Goal: Task Accomplishment & Management: Manage account settings

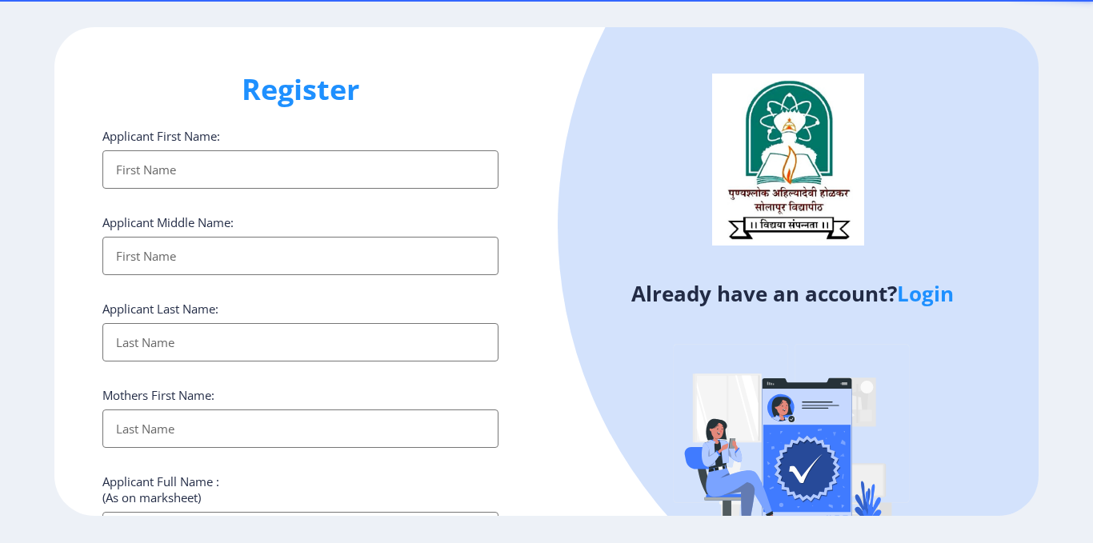
select select
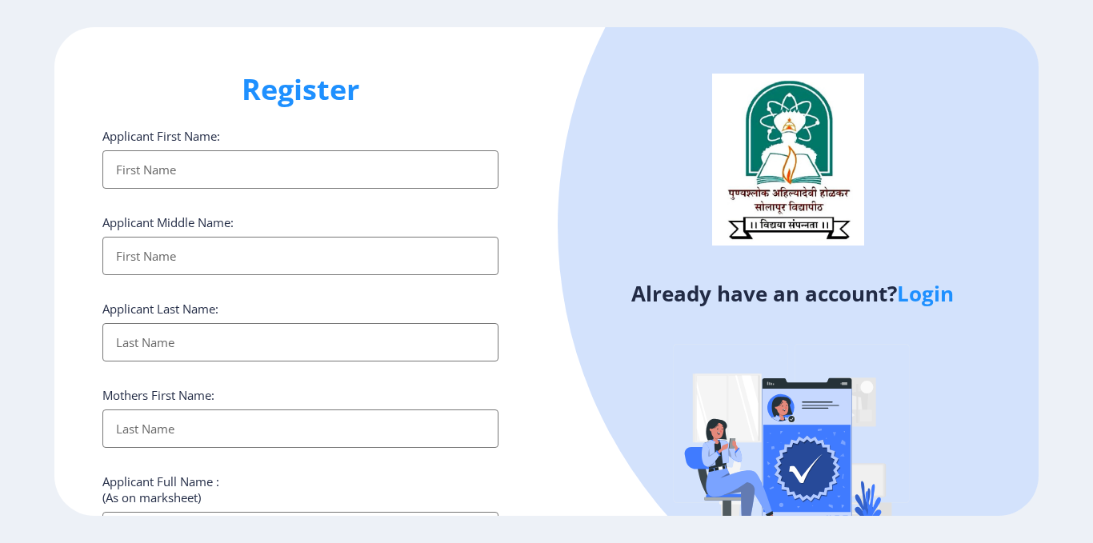
click at [926, 295] on link "Login" at bounding box center [925, 293] width 57 height 29
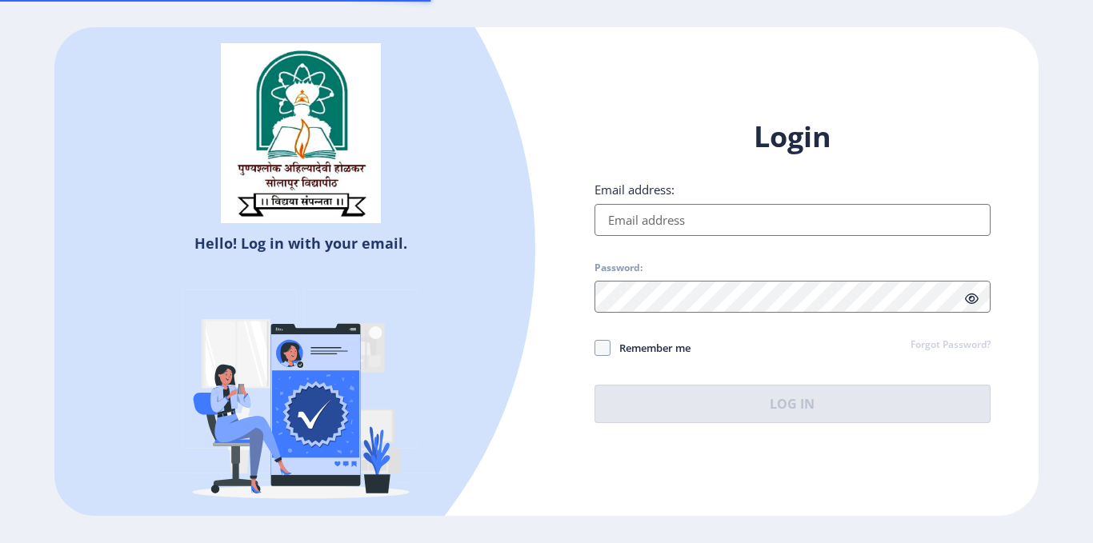
type input "[PERSON_NAME][EMAIL_ADDRESS][DOMAIN_NAME]"
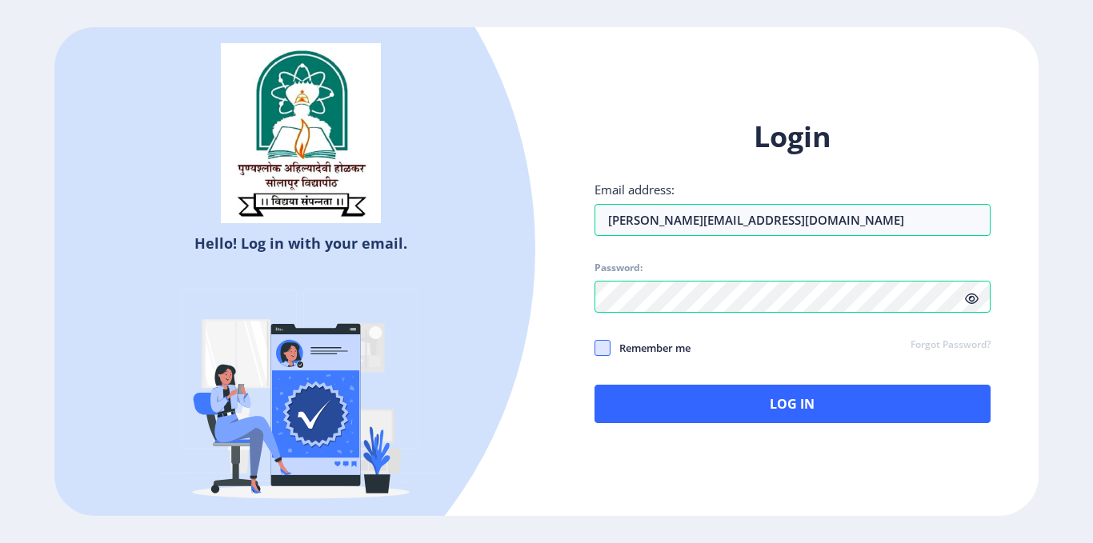
click at [599, 353] on span at bounding box center [603, 348] width 16 height 16
click at [595, 349] on input "Remember me" at bounding box center [595, 348] width 1 height 1
checkbox input "true"
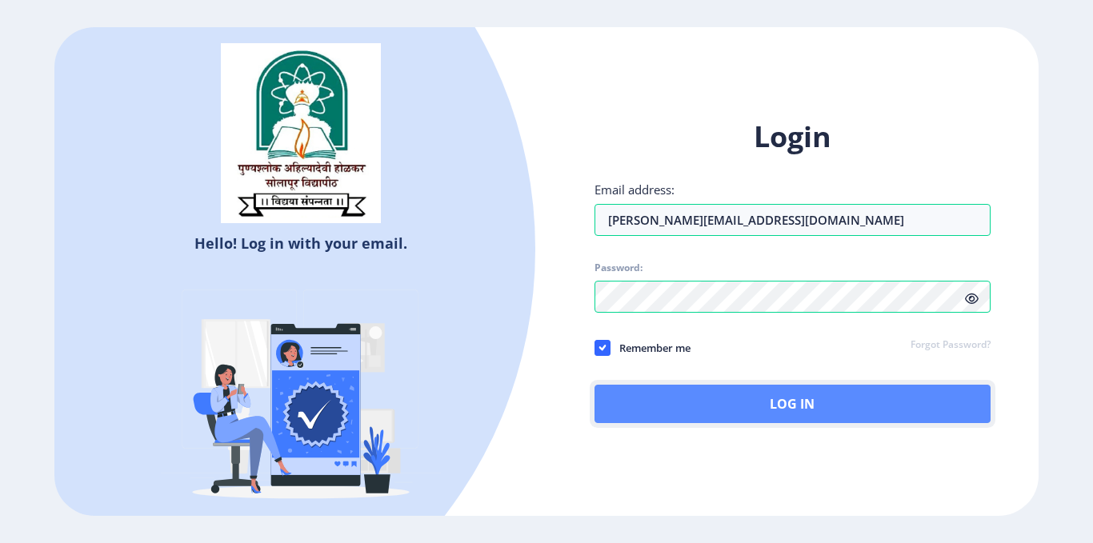
click at [674, 401] on button "Log In" at bounding box center [793, 404] width 396 height 38
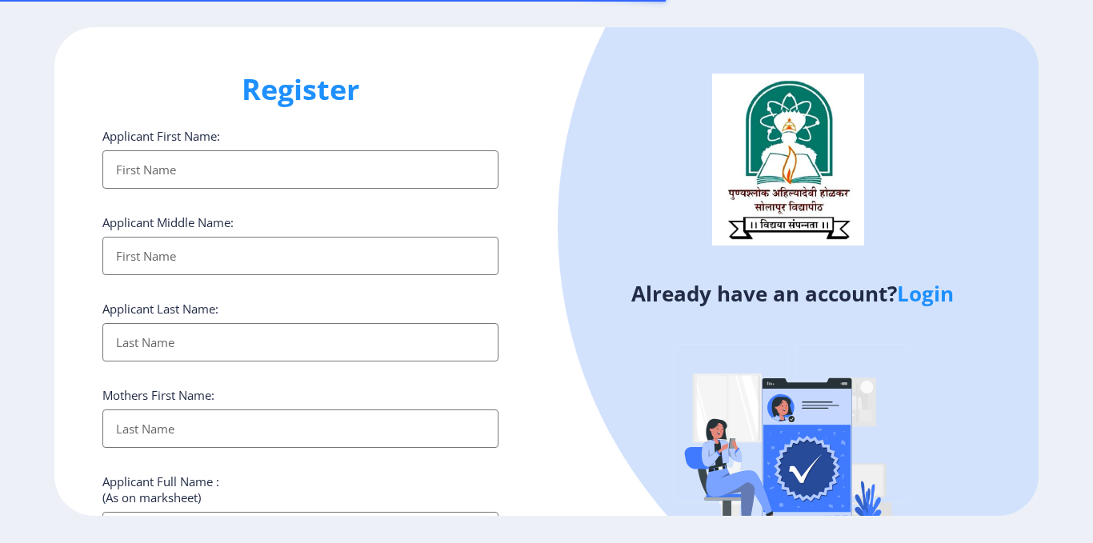
select select
click at [928, 292] on link "Login" at bounding box center [925, 293] width 57 height 29
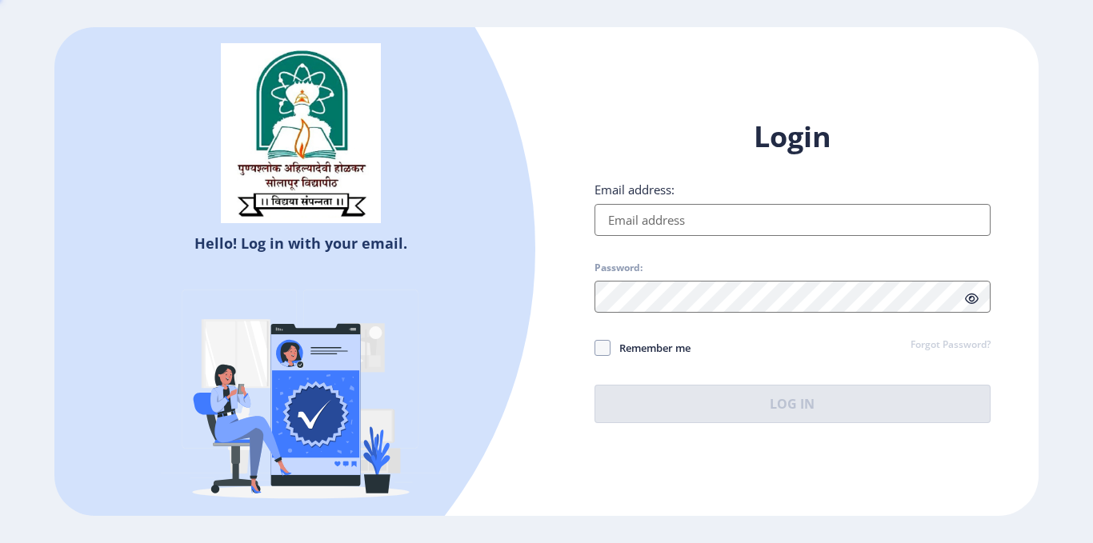
type input "[PERSON_NAME][EMAIL_ADDRESS][DOMAIN_NAME]"
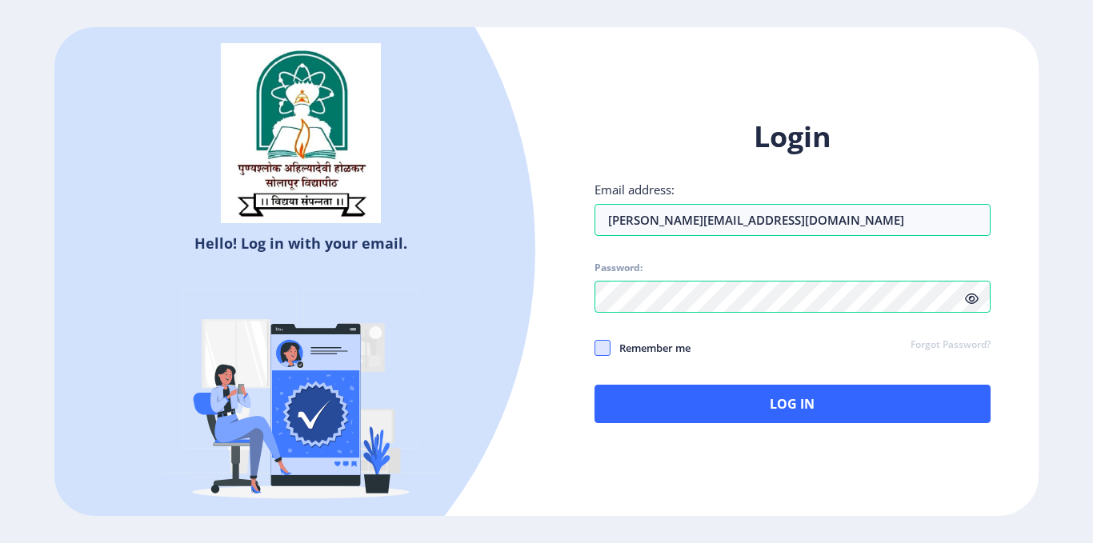
click at [603, 350] on span at bounding box center [603, 348] width 16 height 16
click at [595, 349] on input "Remember me" at bounding box center [595, 348] width 1 height 1
checkbox input "true"
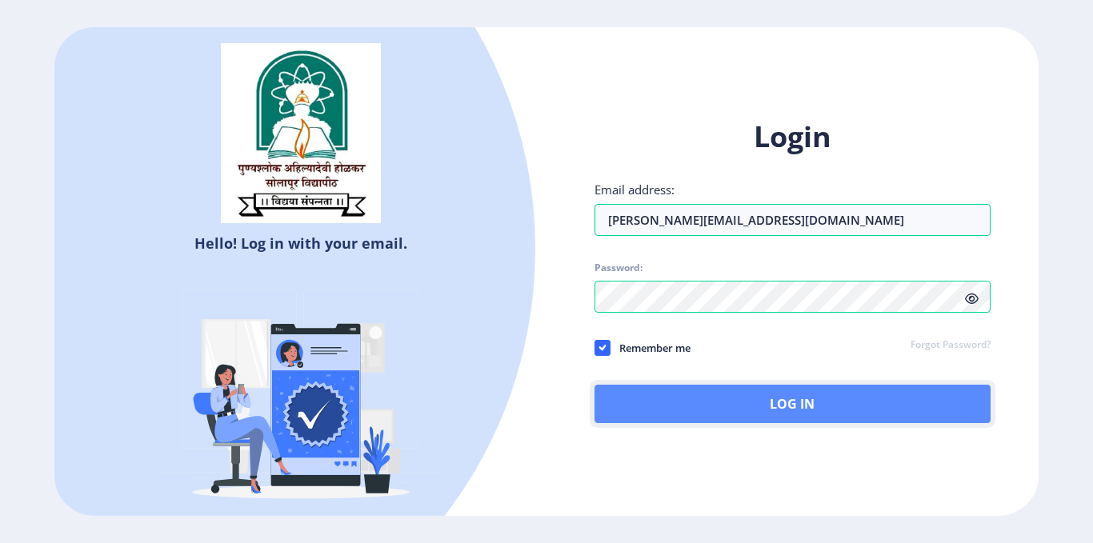
click at [700, 401] on button "Log In" at bounding box center [793, 404] width 396 height 38
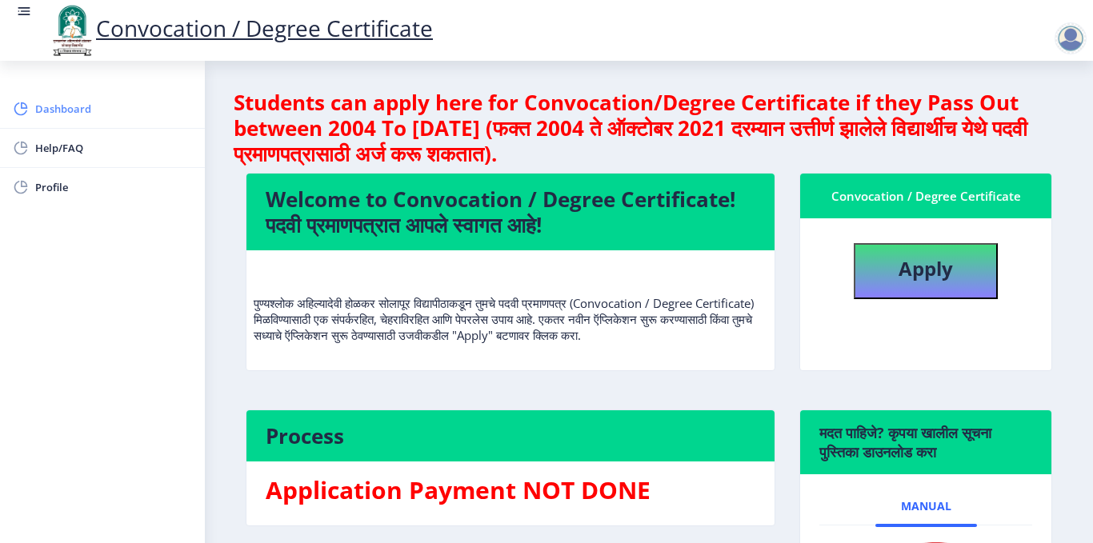
click at [43, 114] on span "Dashboard" at bounding box center [113, 108] width 157 height 19
click at [40, 194] on span "Profile" at bounding box center [113, 187] width 157 height 19
select select
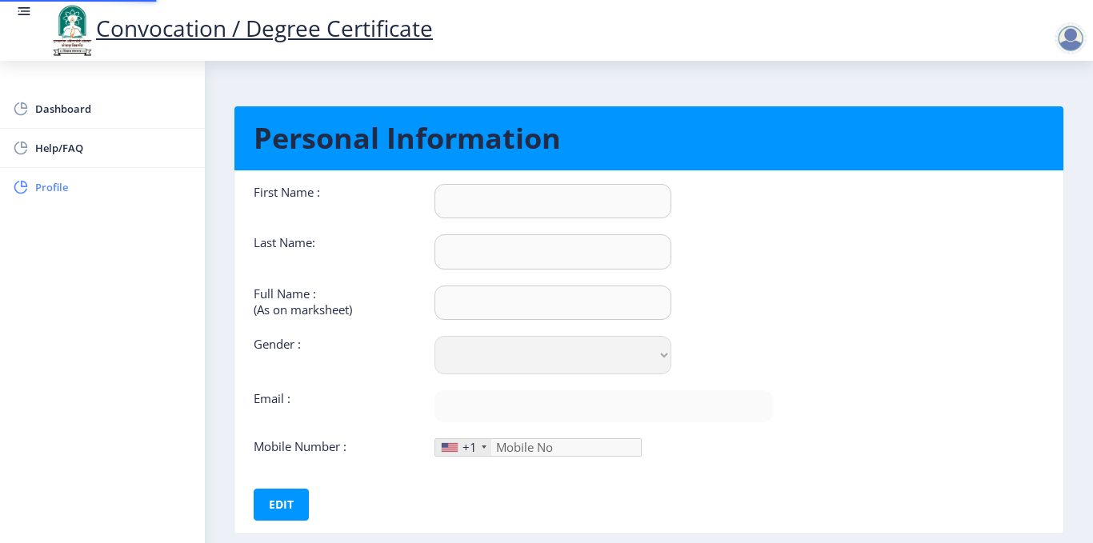
type input "Prashant"
type input "Kuchekar"
type input "Prashant Shashikant Kuchekar"
select select "[DEMOGRAPHIC_DATA]"
type input "[PERSON_NAME][EMAIL_ADDRESS][DOMAIN_NAME]"
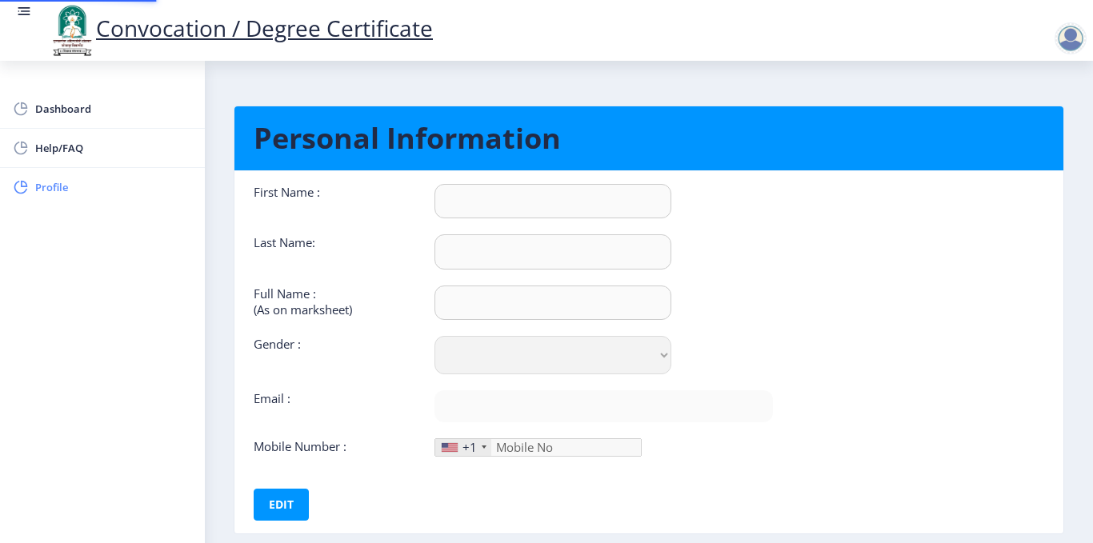
type input "9405123891"
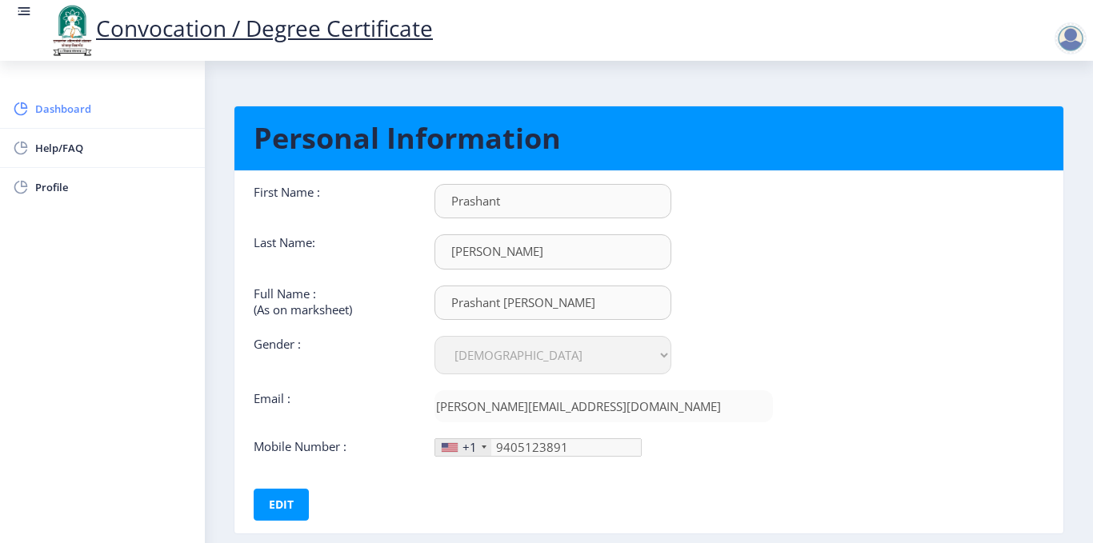
click at [71, 111] on span "Dashboard" at bounding box center [113, 108] width 157 height 19
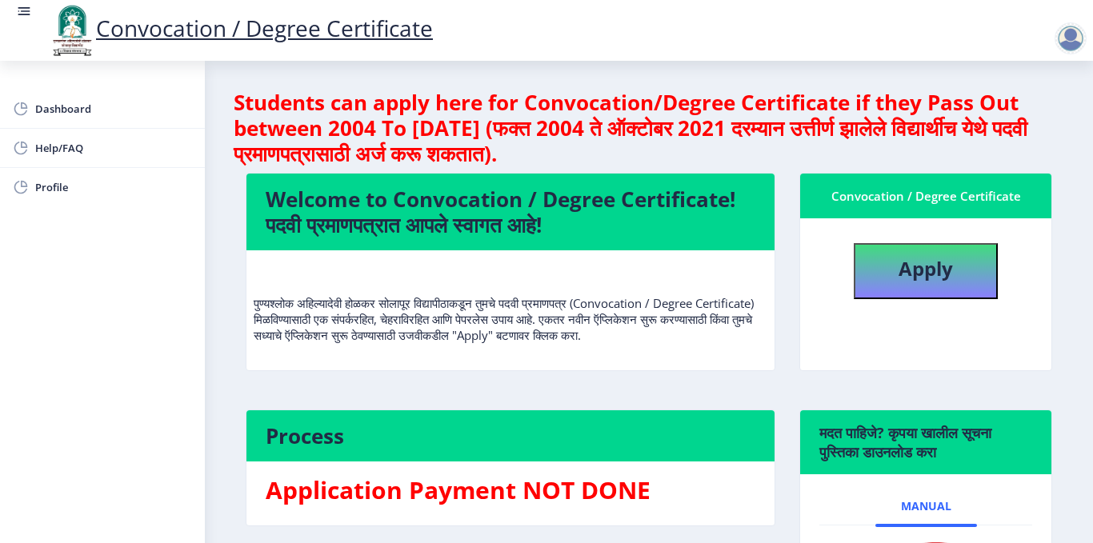
click at [229, 30] on link "Convocation / Degree Certificate" at bounding box center [240, 28] width 385 height 30
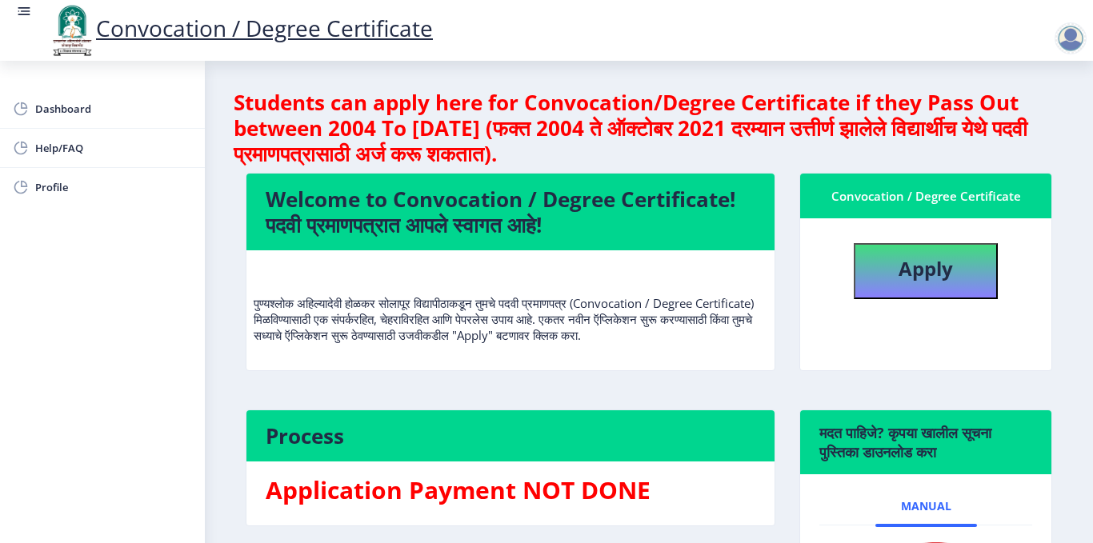
click at [27, 6] on rect at bounding box center [24, 11] width 16 height 16
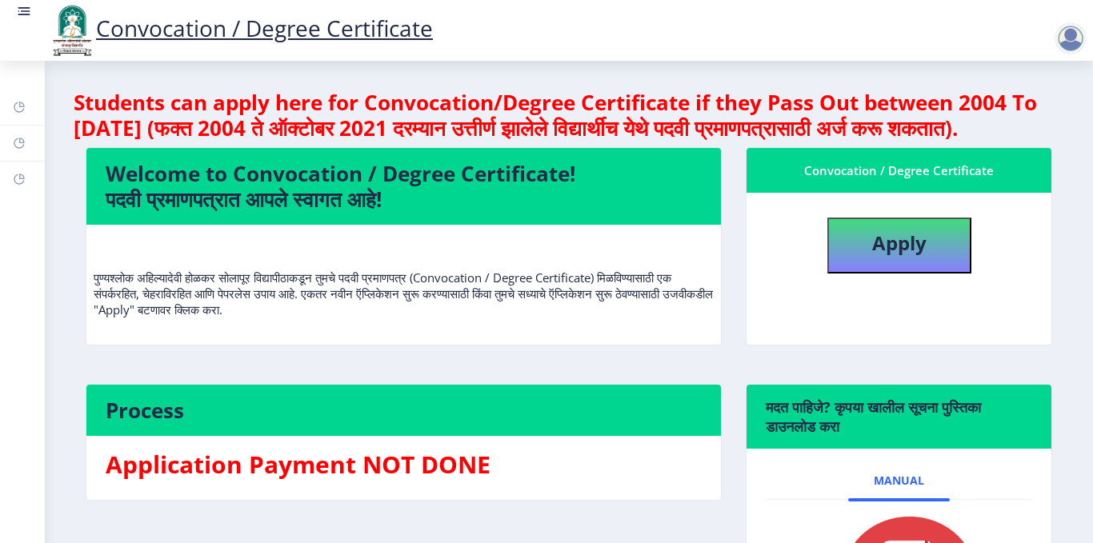
click at [27, 6] on rect at bounding box center [24, 11] width 16 height 16
